Goal: Task Accomplishment & Management: Manage account settings

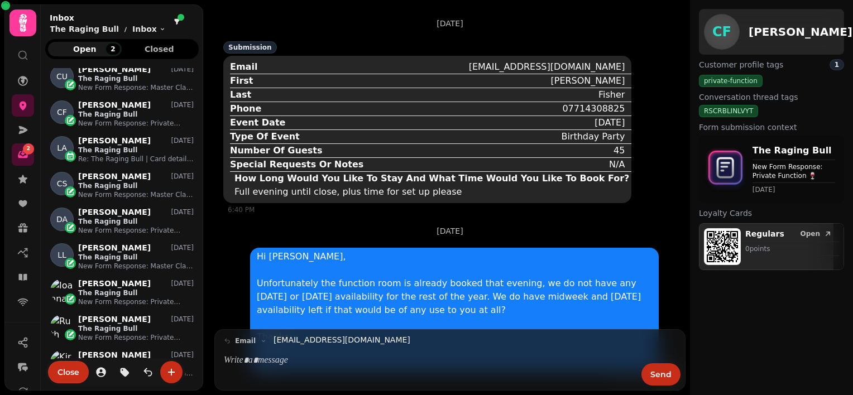
scroll to position [167, 0]
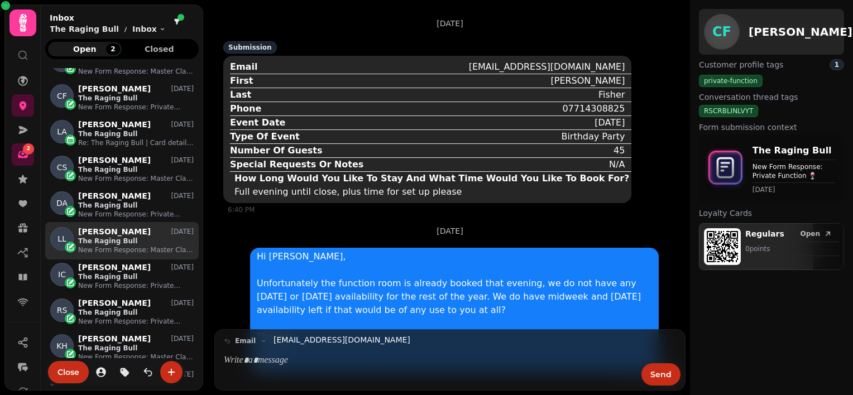
click at [103, 246] on p "New Form Response: Master Class Enquiry 🍸" at bounding box center [136, 250] width 116 height 9
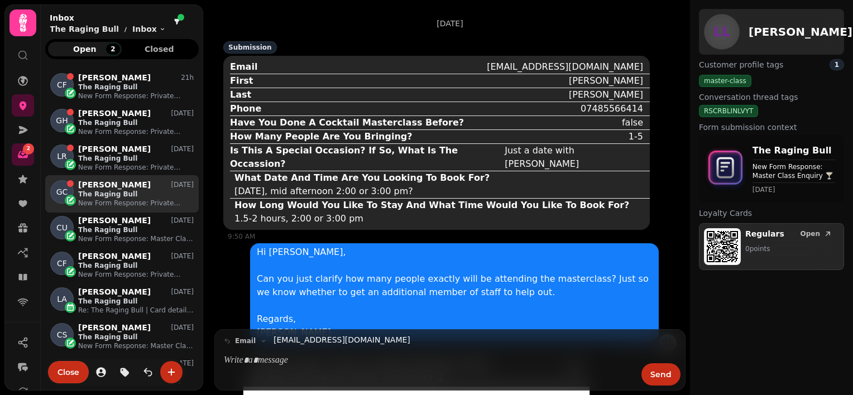
click at [116, 184] on p "[PERSON_NAME]" at bounding box center [114, 184] width 73 height 9
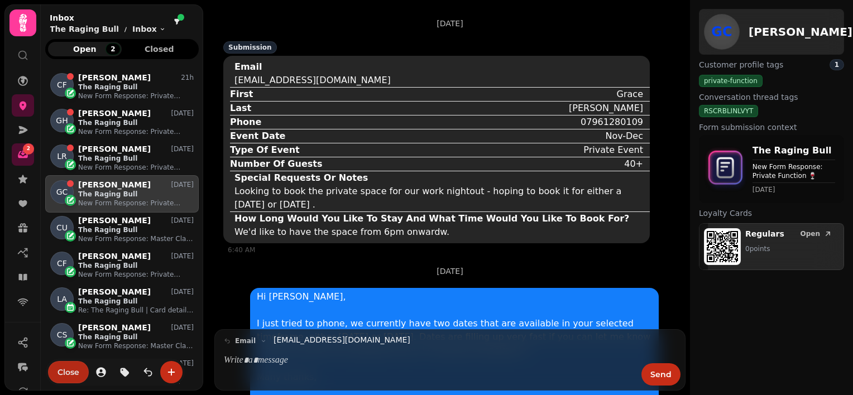
click at [57, 377] on button "Close" at bounding box center [68, 372] width 41 height 22
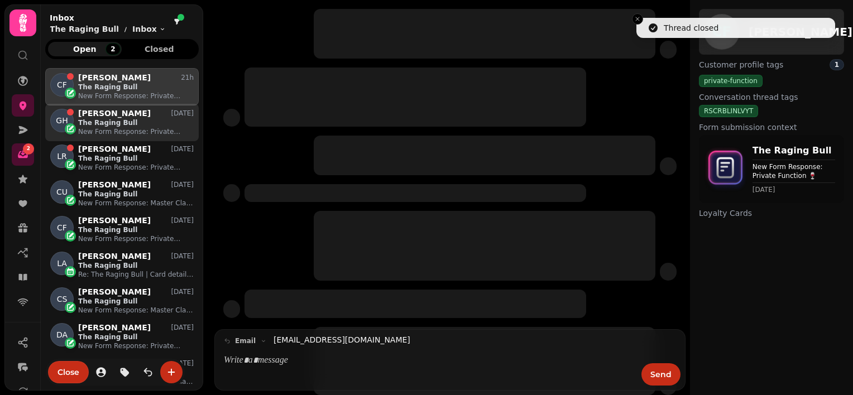
click at [99, 124] on p "The Raging Bull" at bounding box center [136, 122] width 116 height 9
